Goal: Use online tool/utility: Use online tool/utility

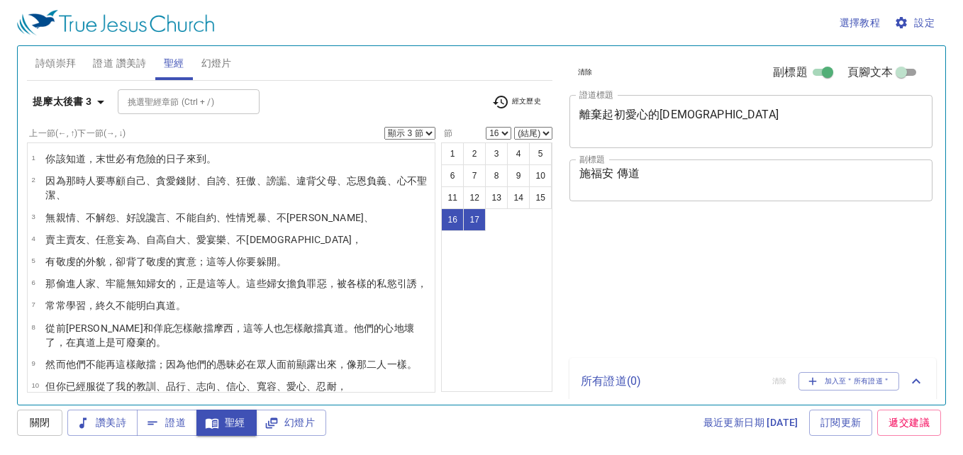
select select "3"
select select "16"
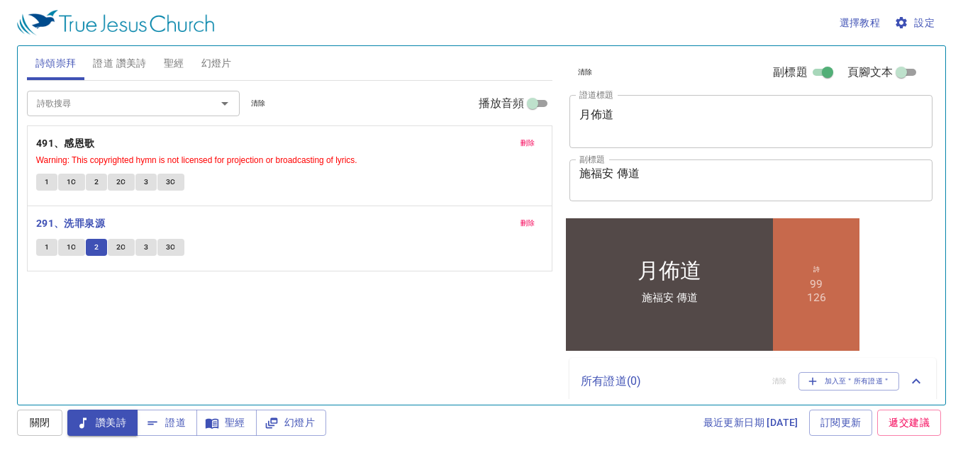
click at [118, 246] on span "2C" at bounding box center [121, 247] width 10 height 13
